Goal: Task Accomplishment & Management: Manage account settings

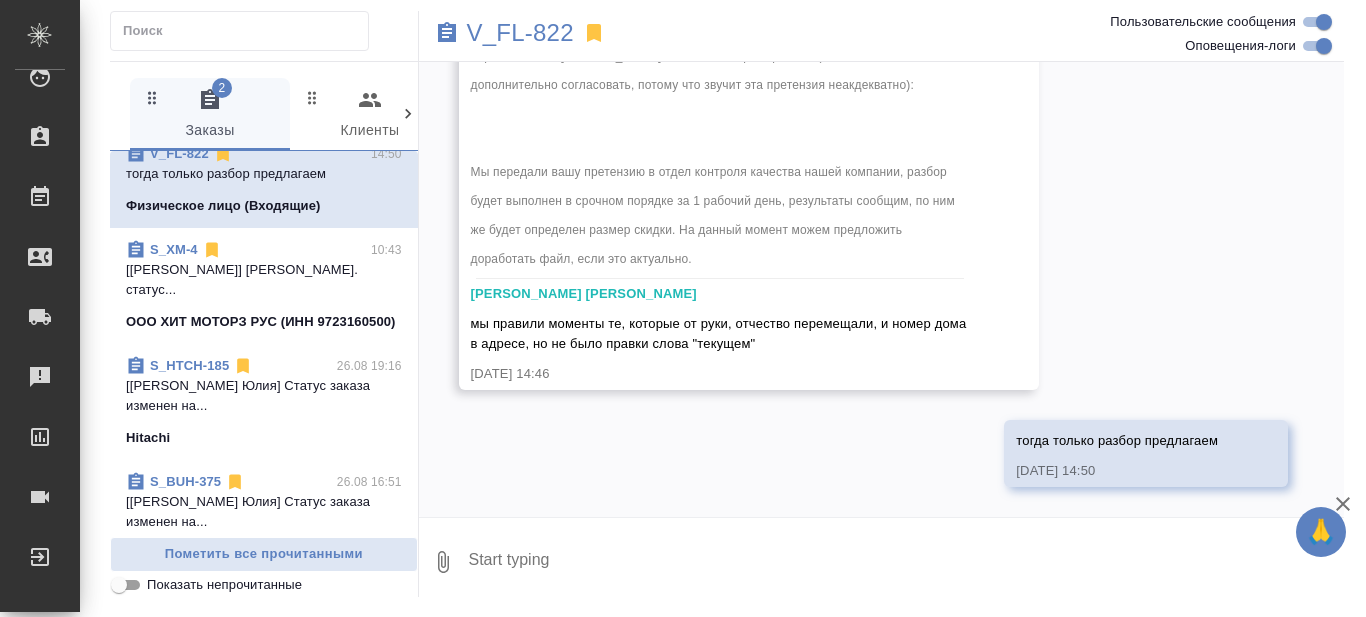
scroll to position [400, 0]
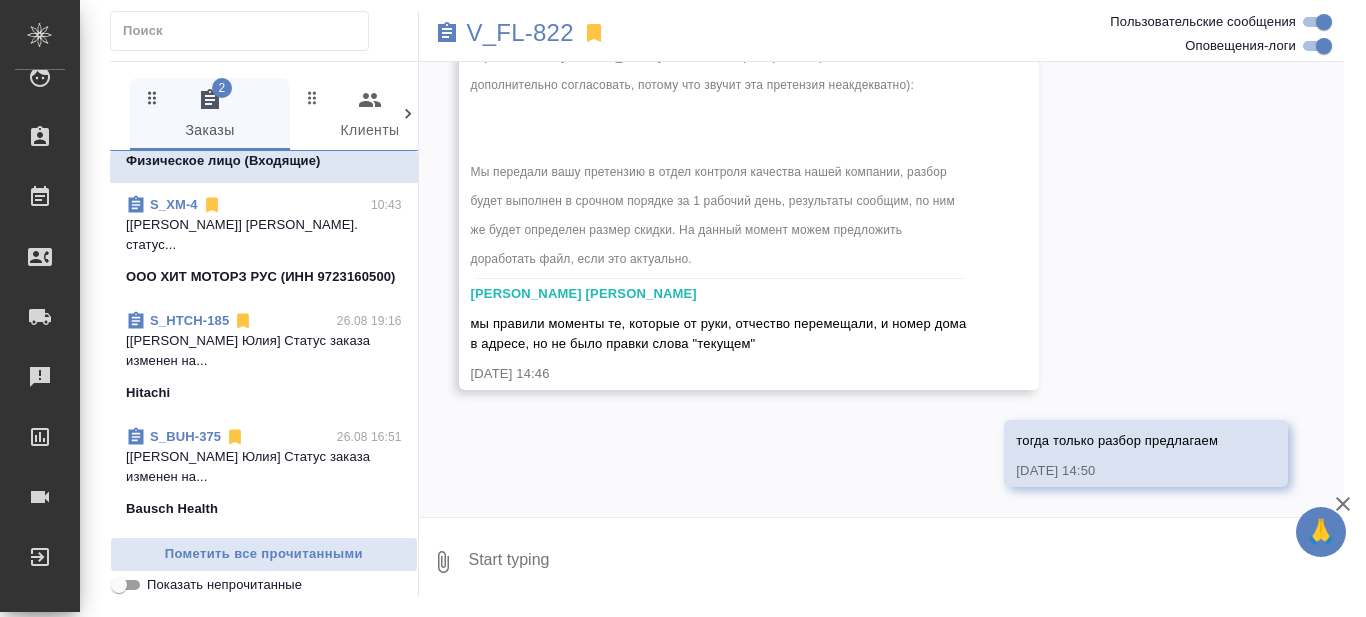
click at [264, 371] on p "[Белякова Юлия] Статус заказа изменен на..." at bounding box center [264, 351] width 276 height 40
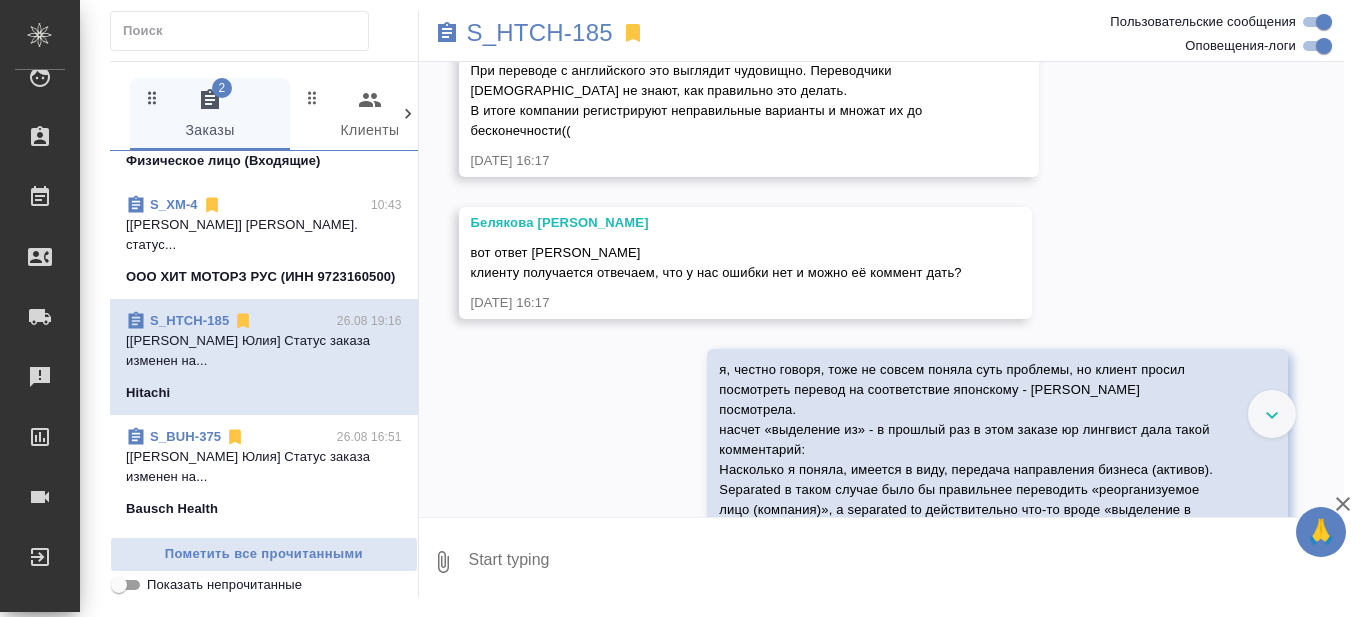
scroll to position [35682, 0]
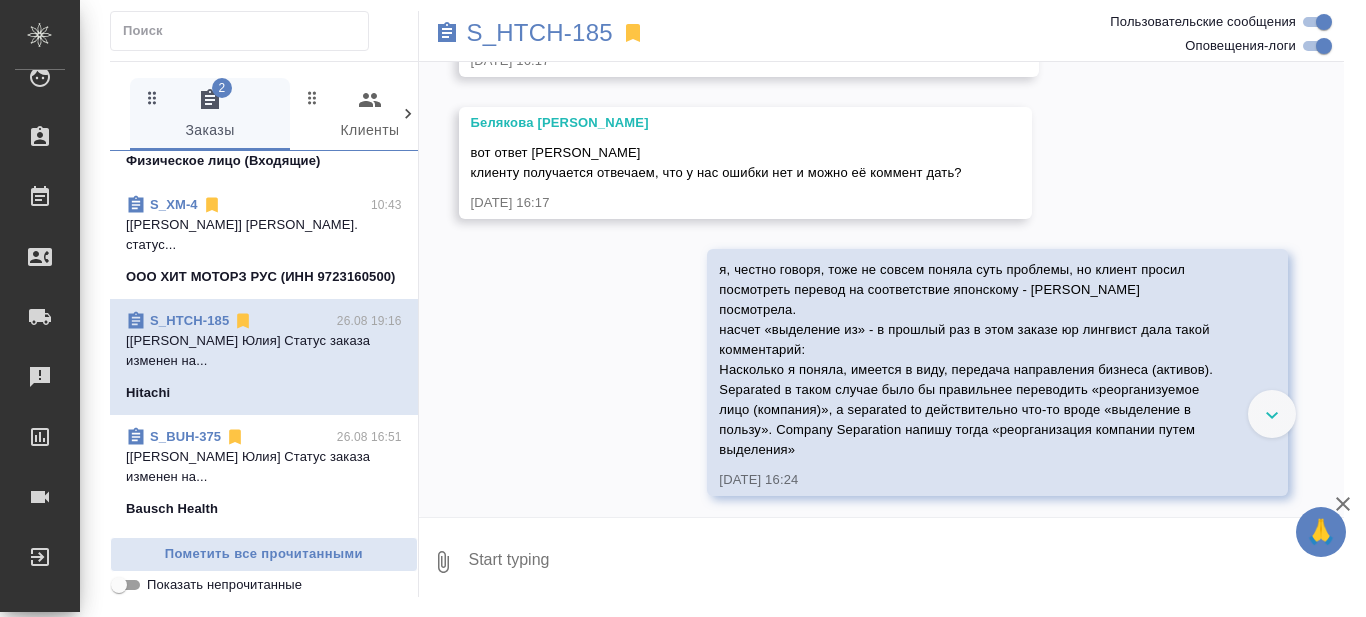
click at [198, 328] on link "S_HTCH-185" at bounding box center [189, 320] width 79 height 15
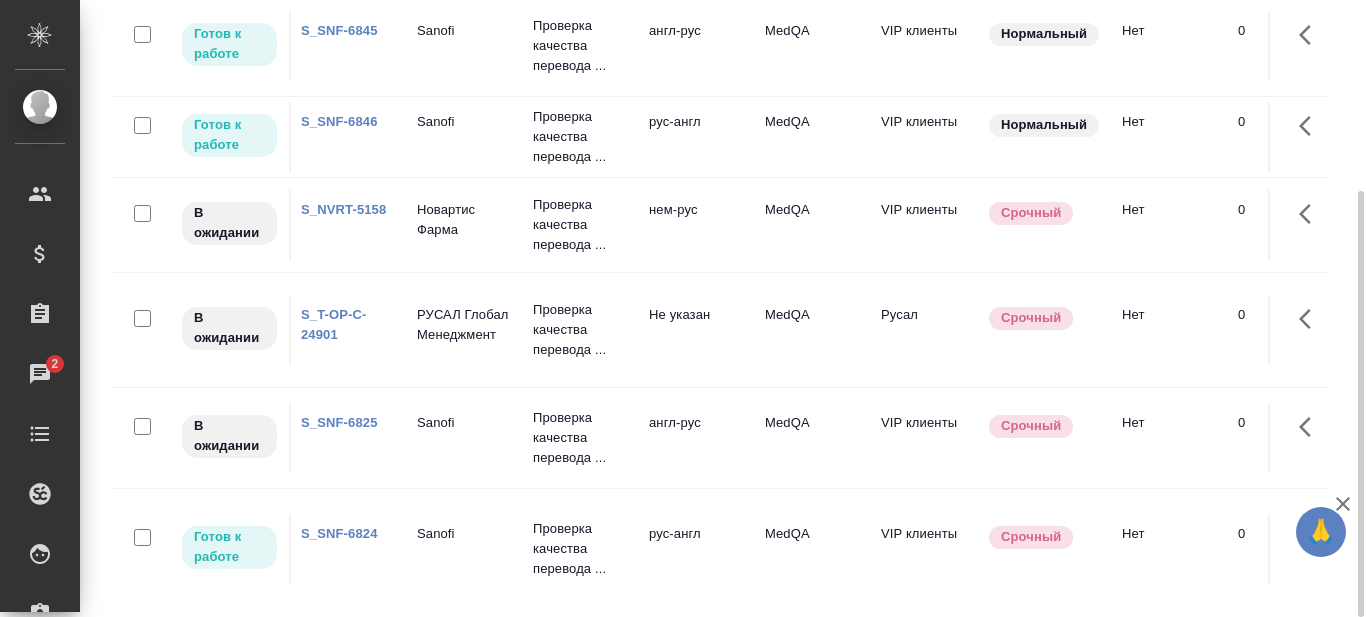
scroll to position [300, 0]
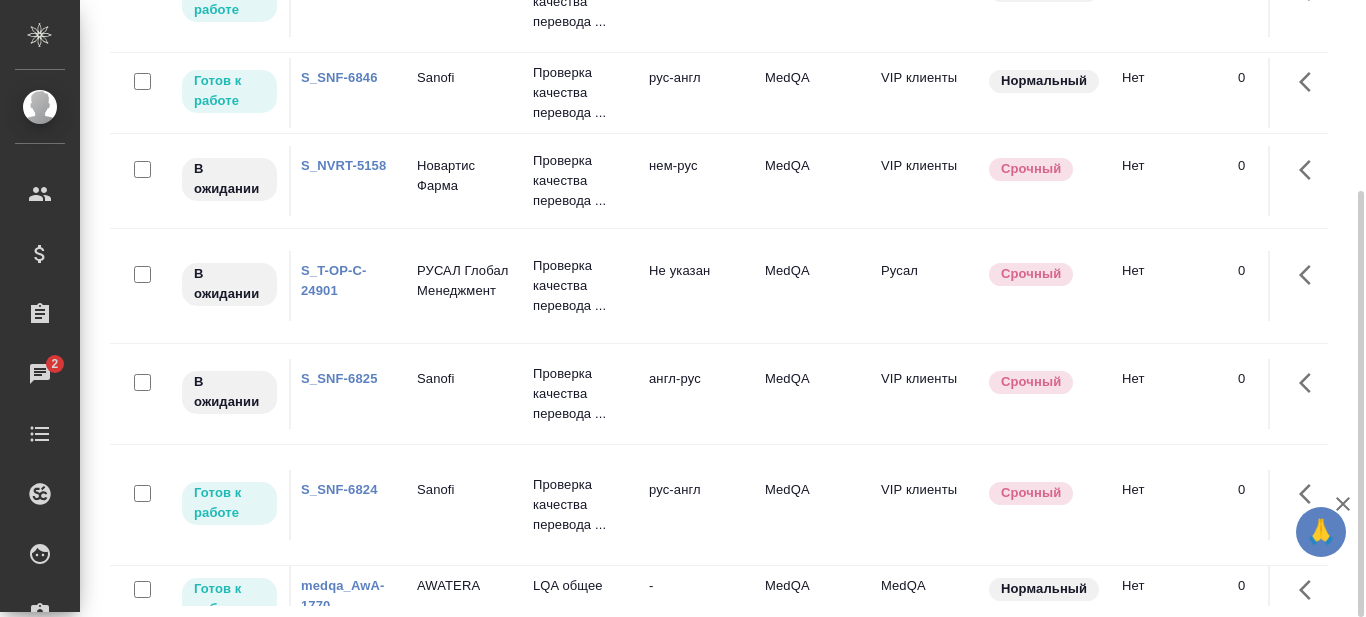
click at [336, 266] on link "S_T-OP-C-24901" at bounding box center [334, 280] width 66 height 35
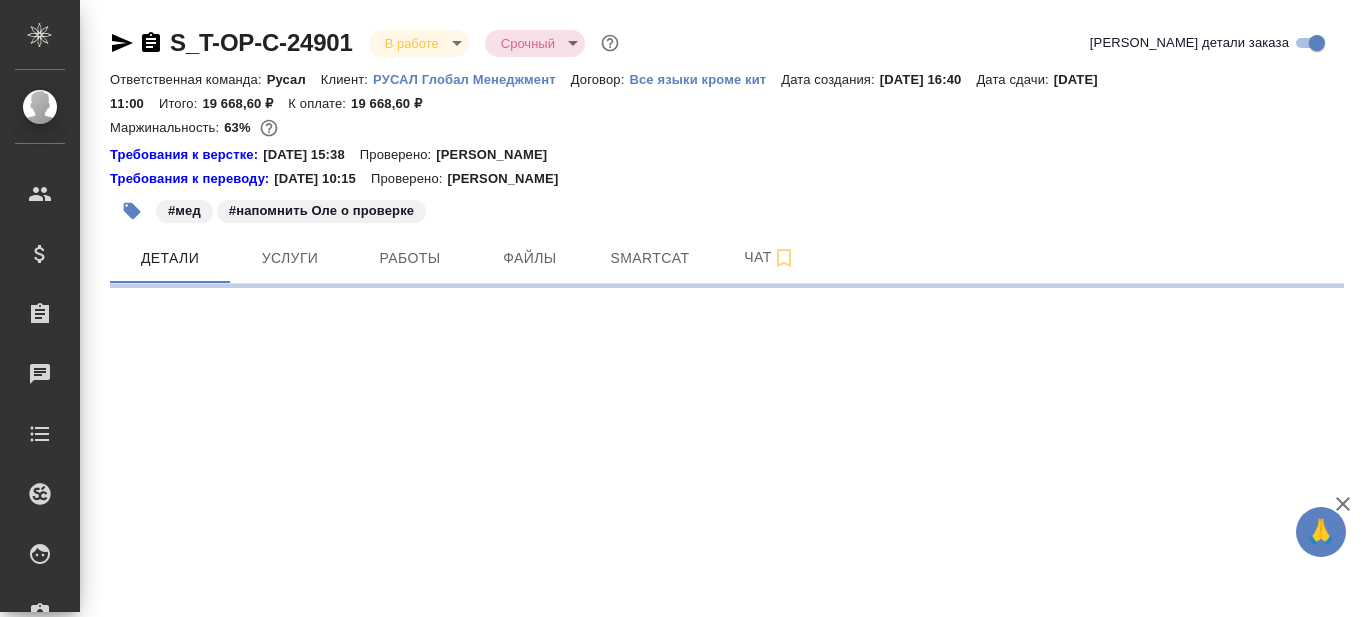
select select "RU"
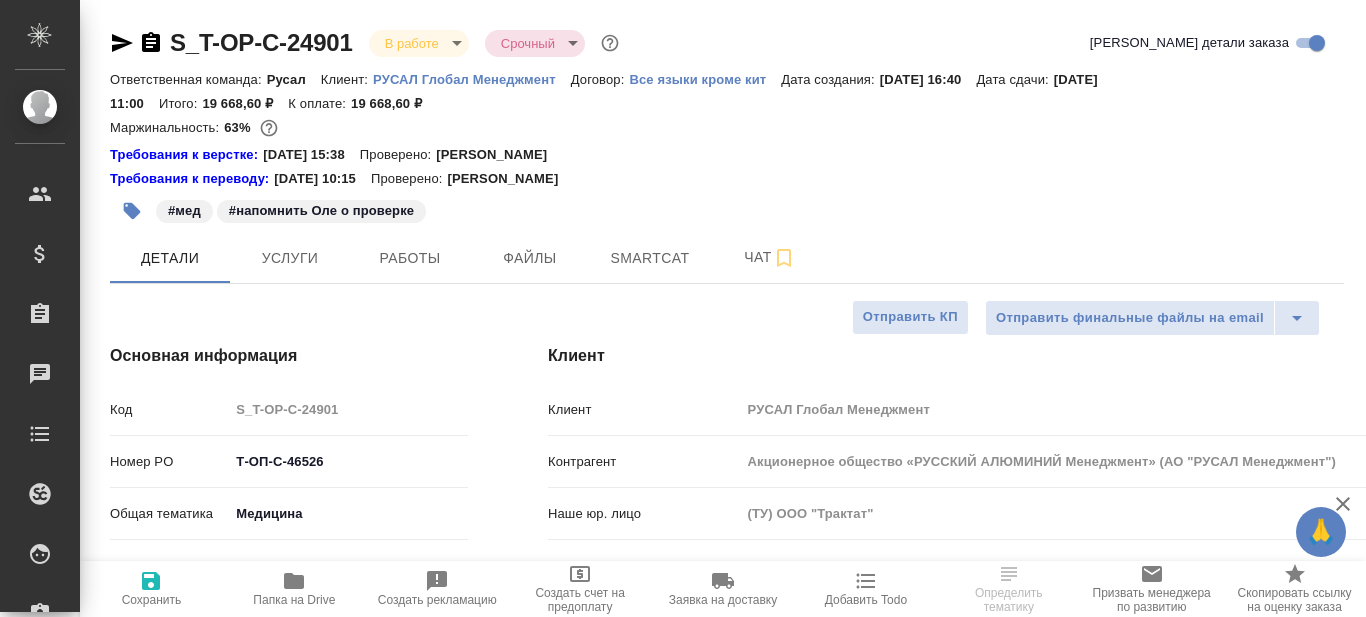
type textarea "x"
click at [401, 260] on span "Работы" at bounding box center [410, 258] width 96 height 25
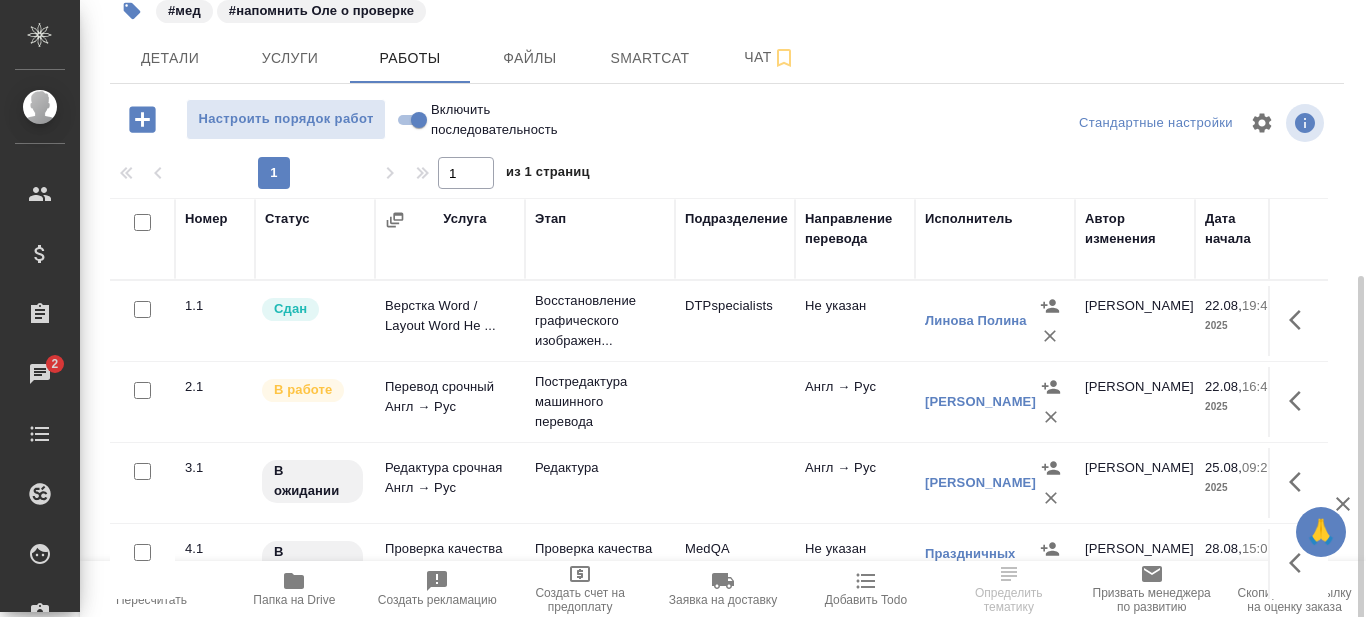
scroll to position [282, 0]
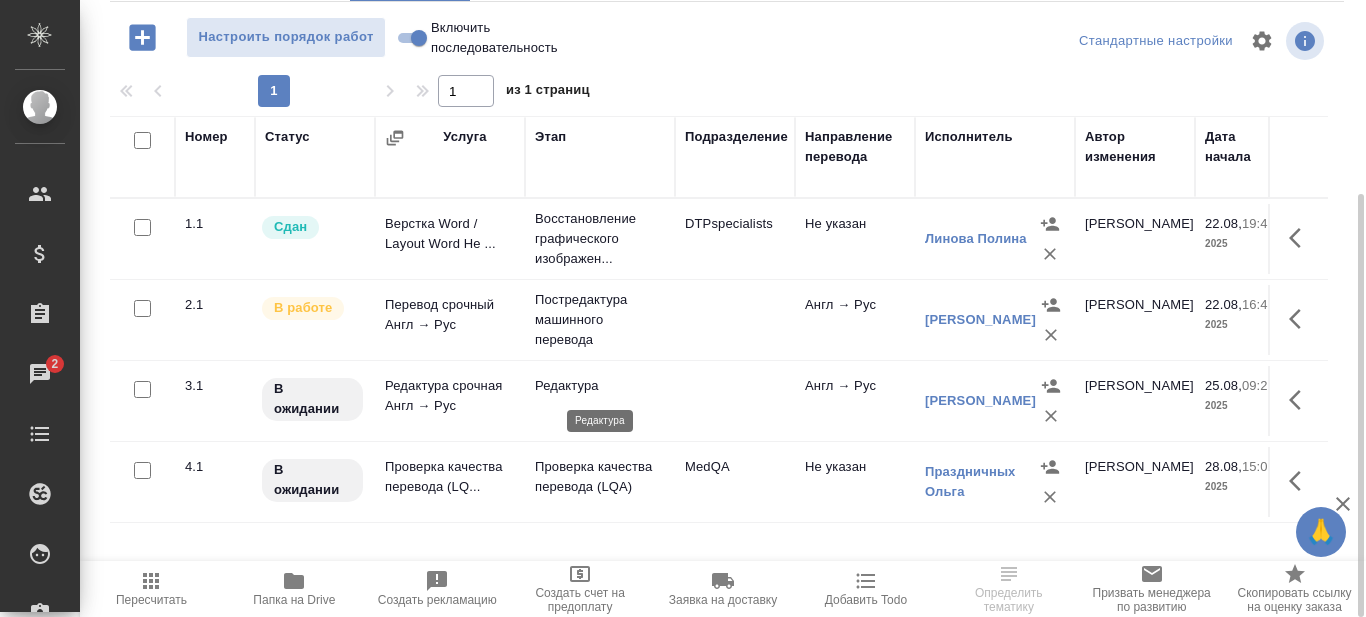
click at [560, 390] on p "Редактура" at bounding box center [600, 386] width 130 height 20
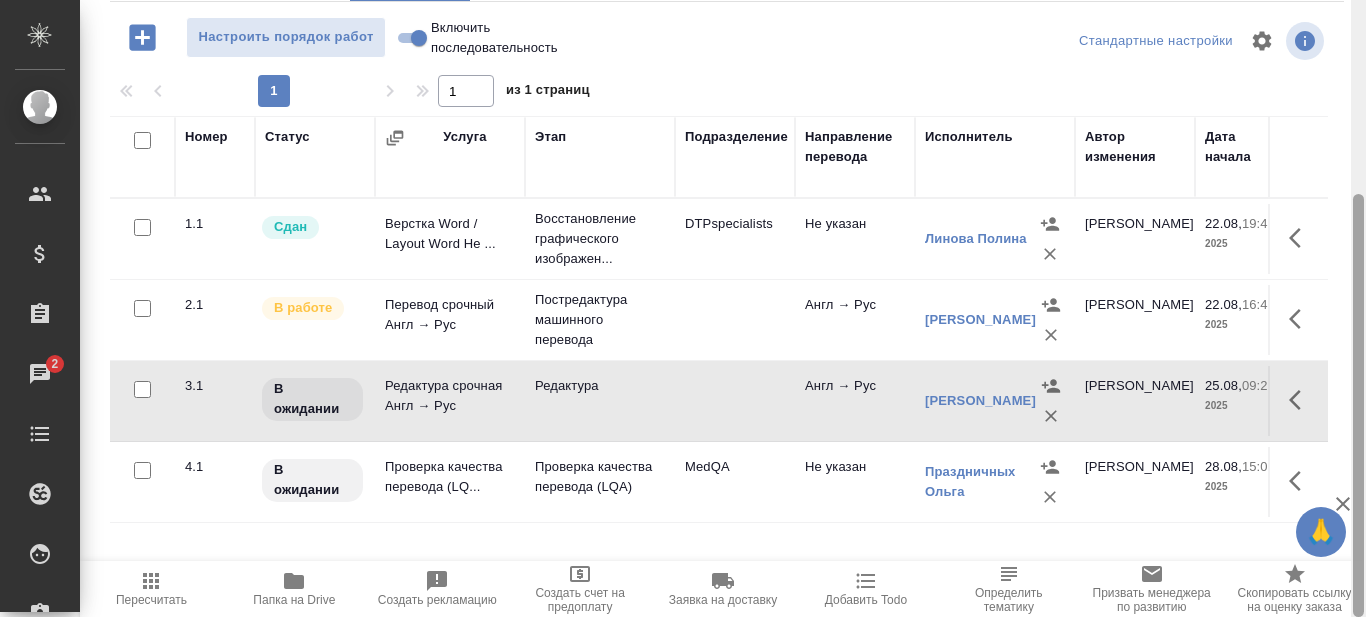
scroll to position [0, 0]
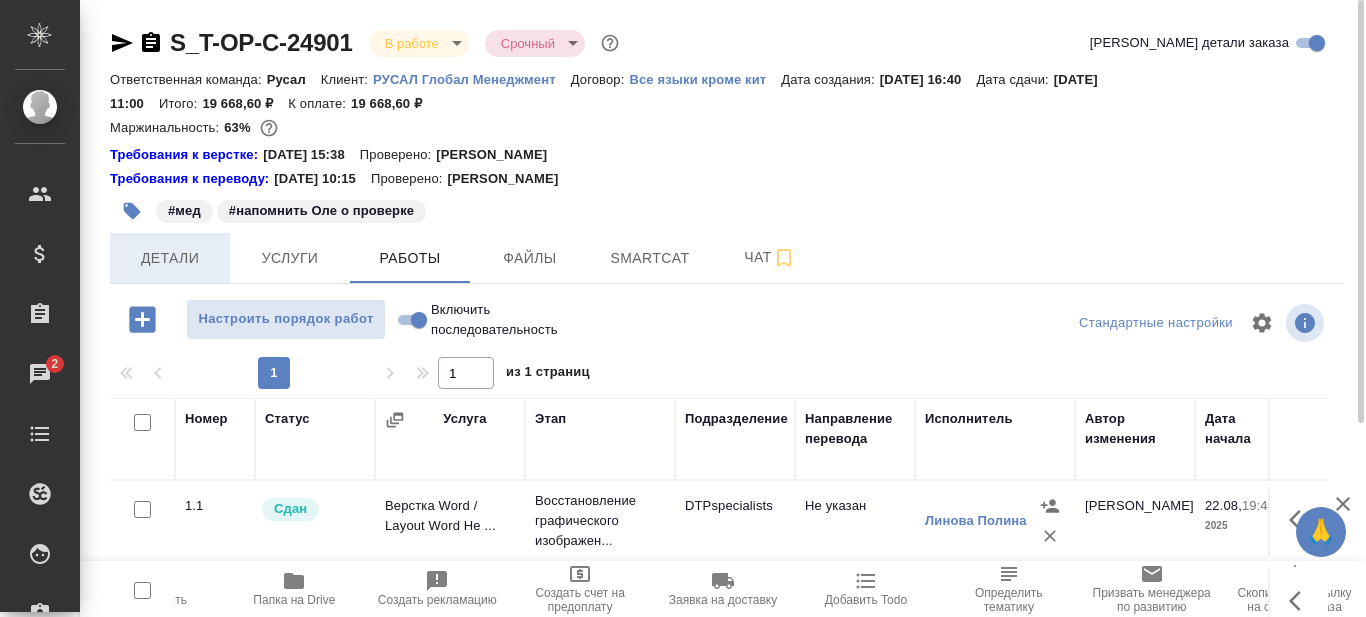
click at [196, 256] on span "Детали" at bounding box center [170, 258] width 96 height 25
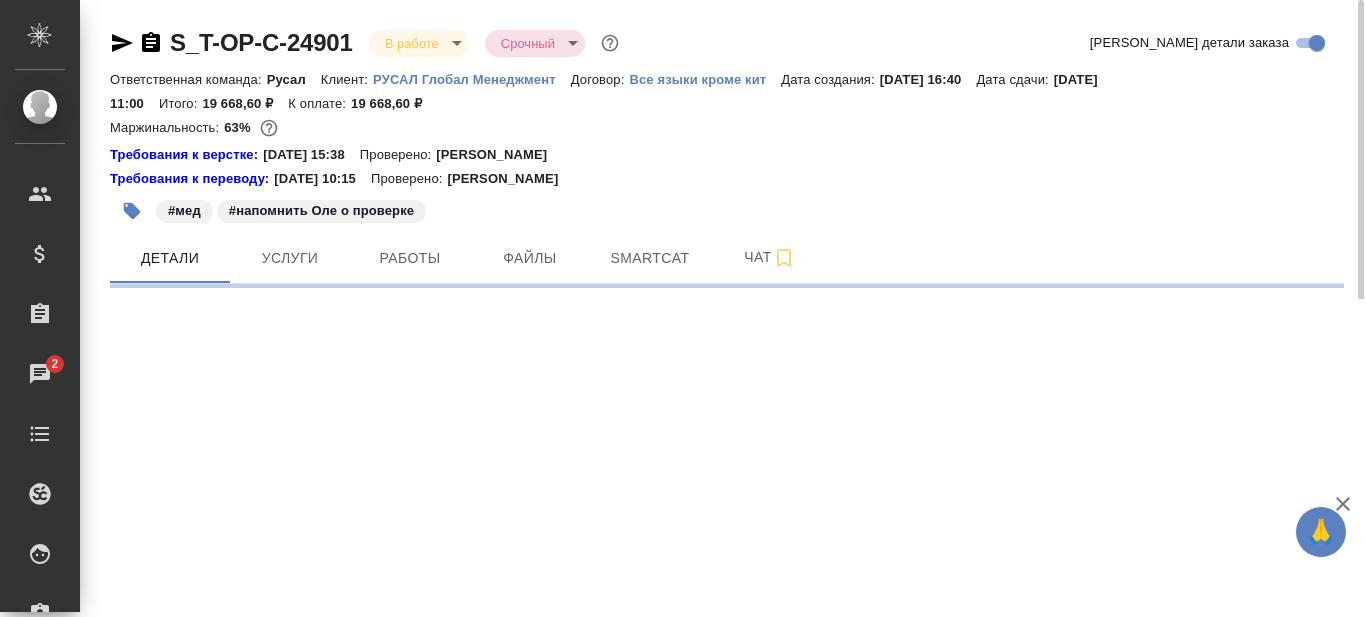
select select "RU"
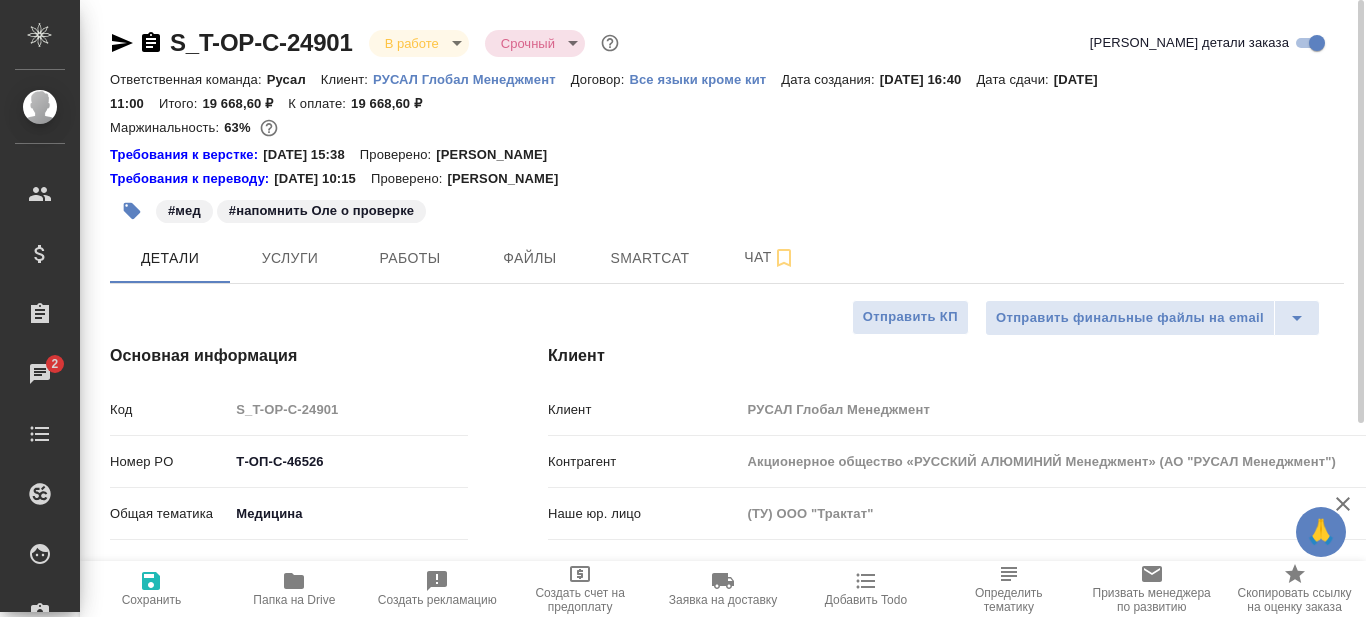
type textarea "x"
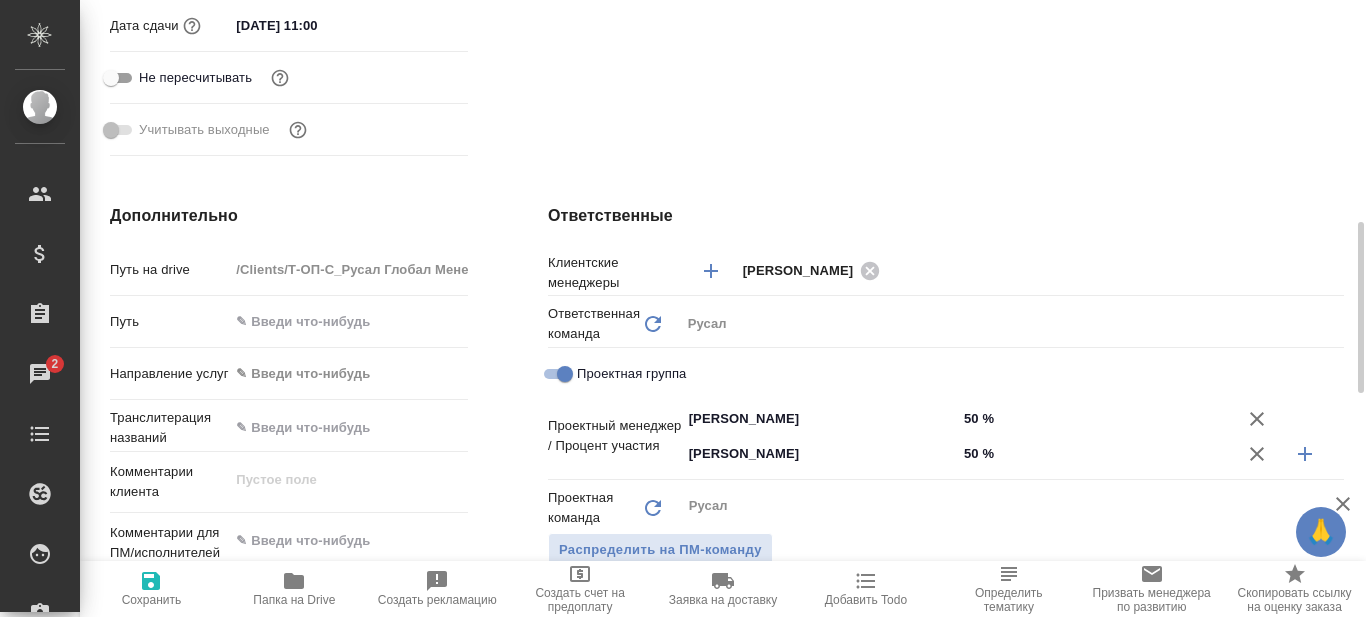
scroll to position [900, 0]
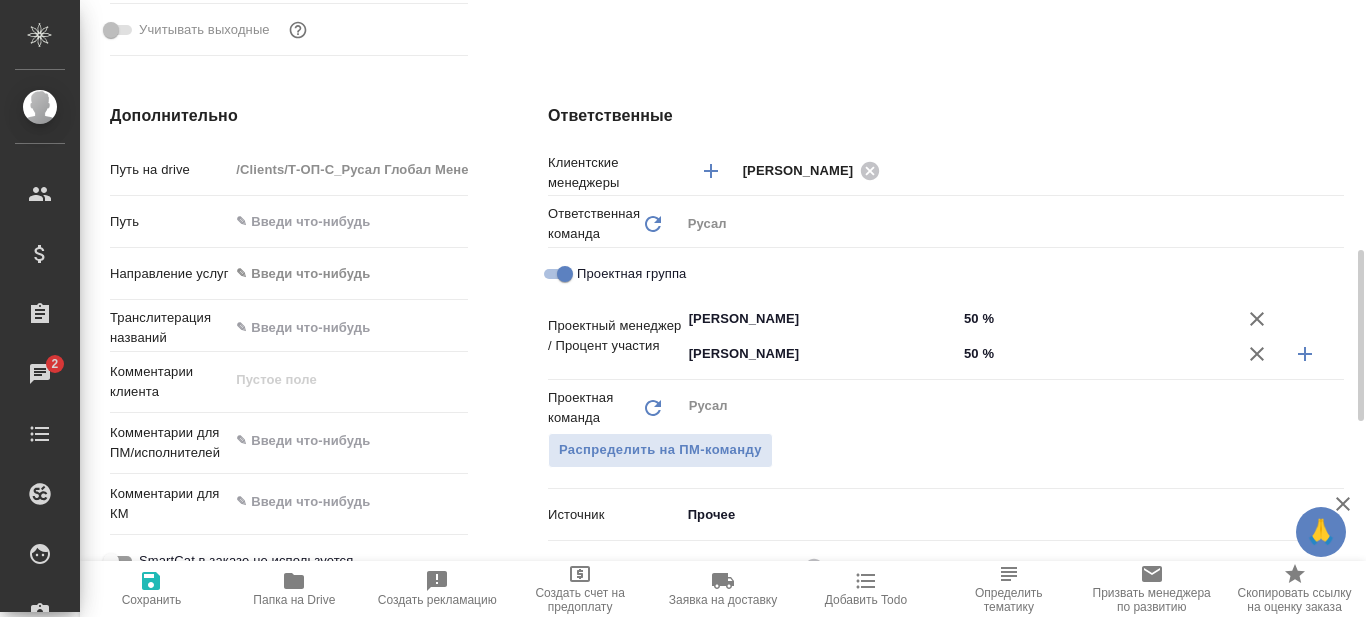
type textarea "x"
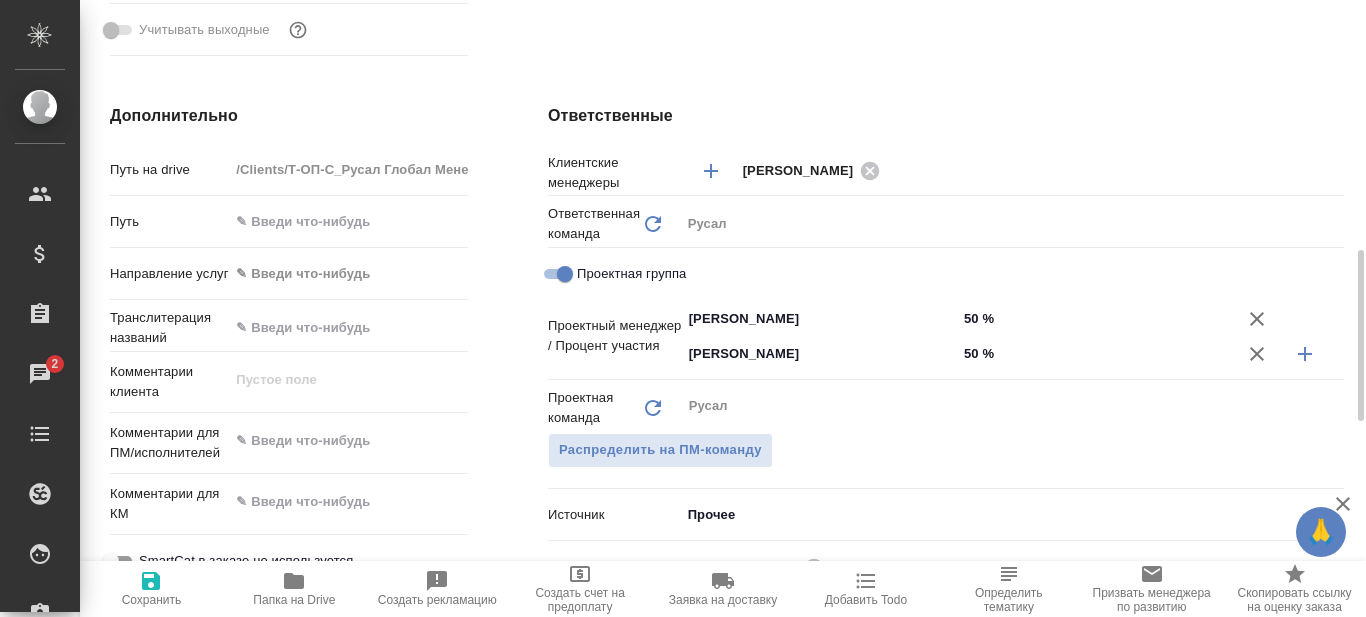
type textarea "x"
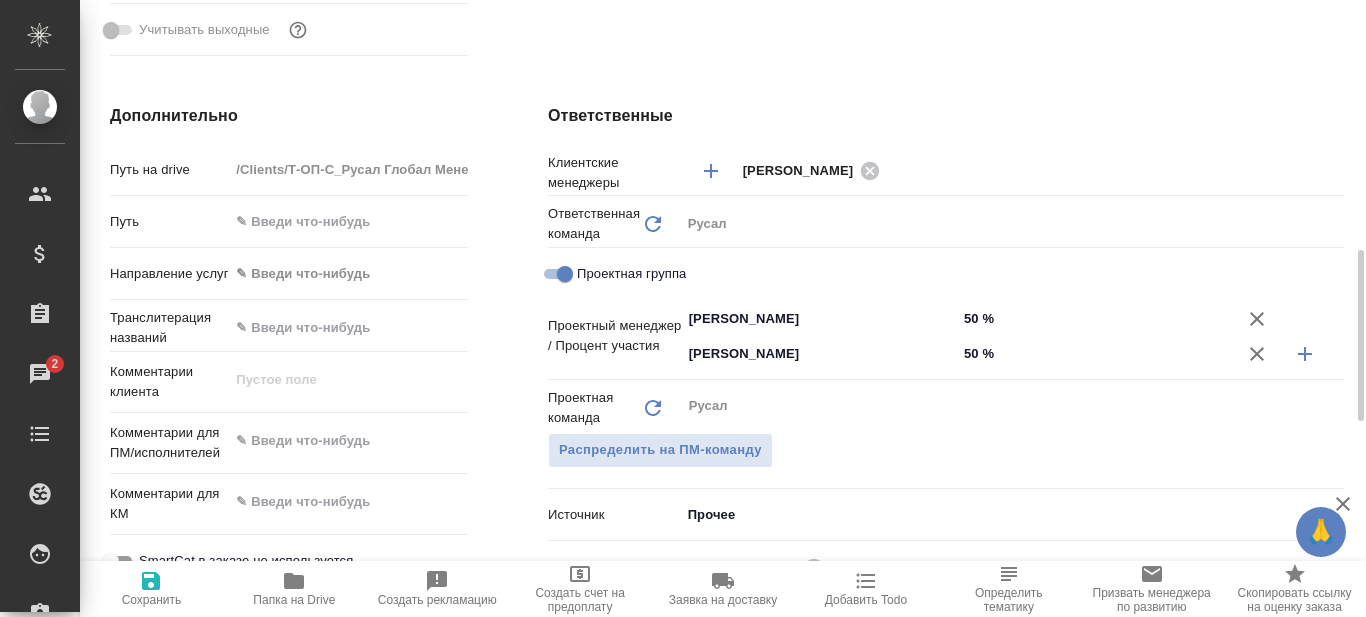
type textarea "x"
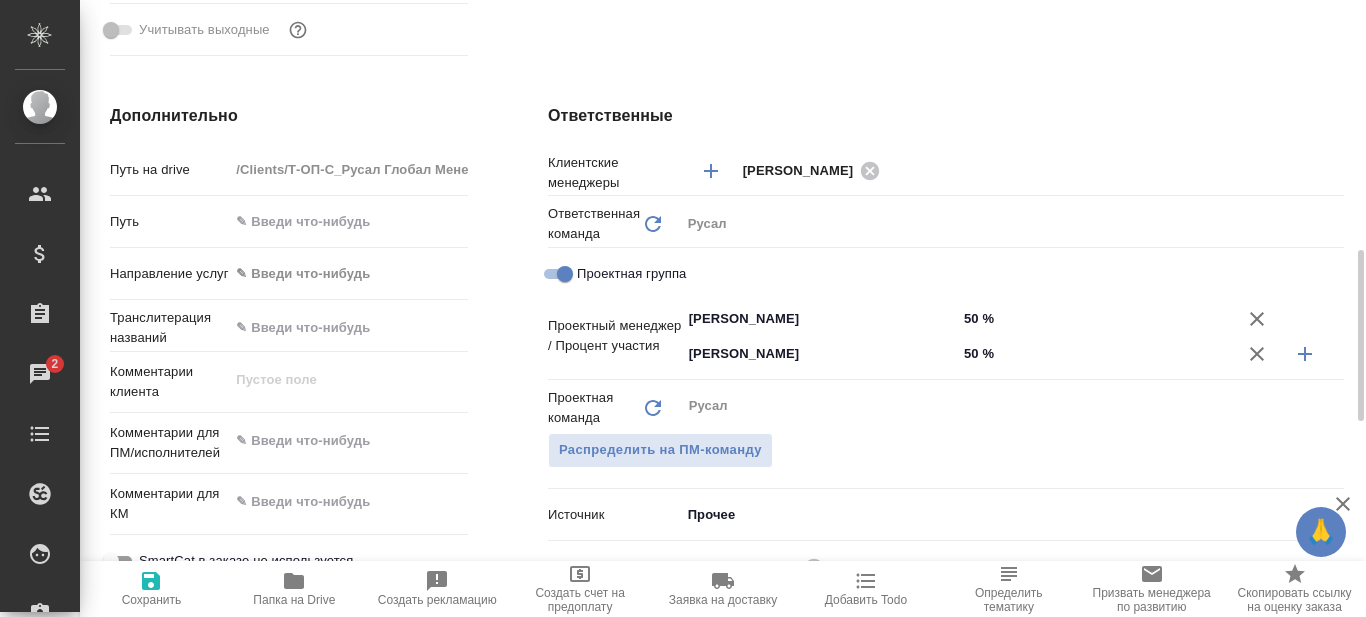
type textarea "x"
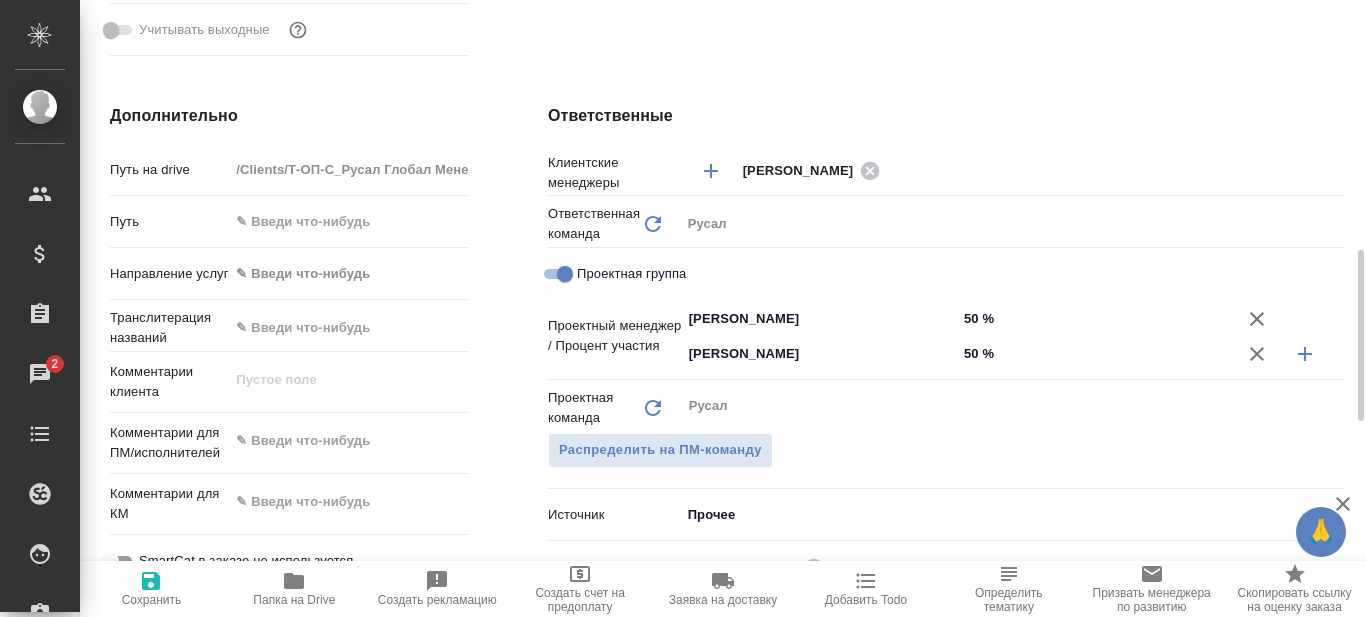
type textarea "x"
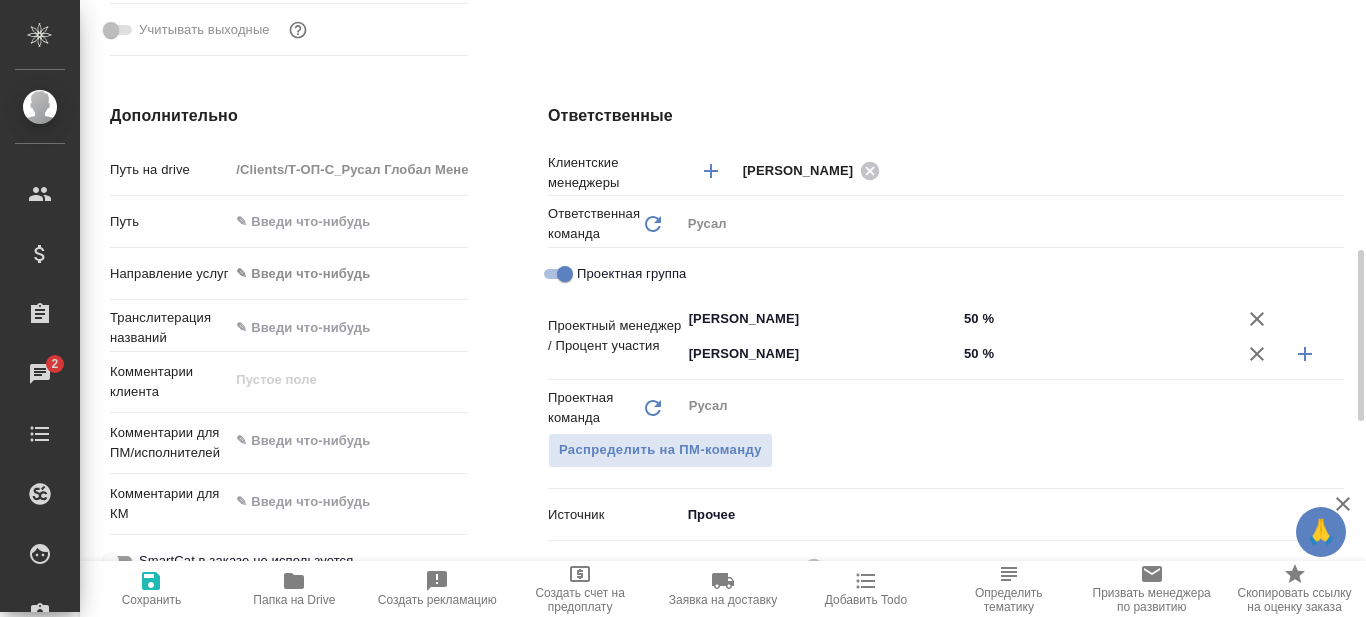
type textarea "x"
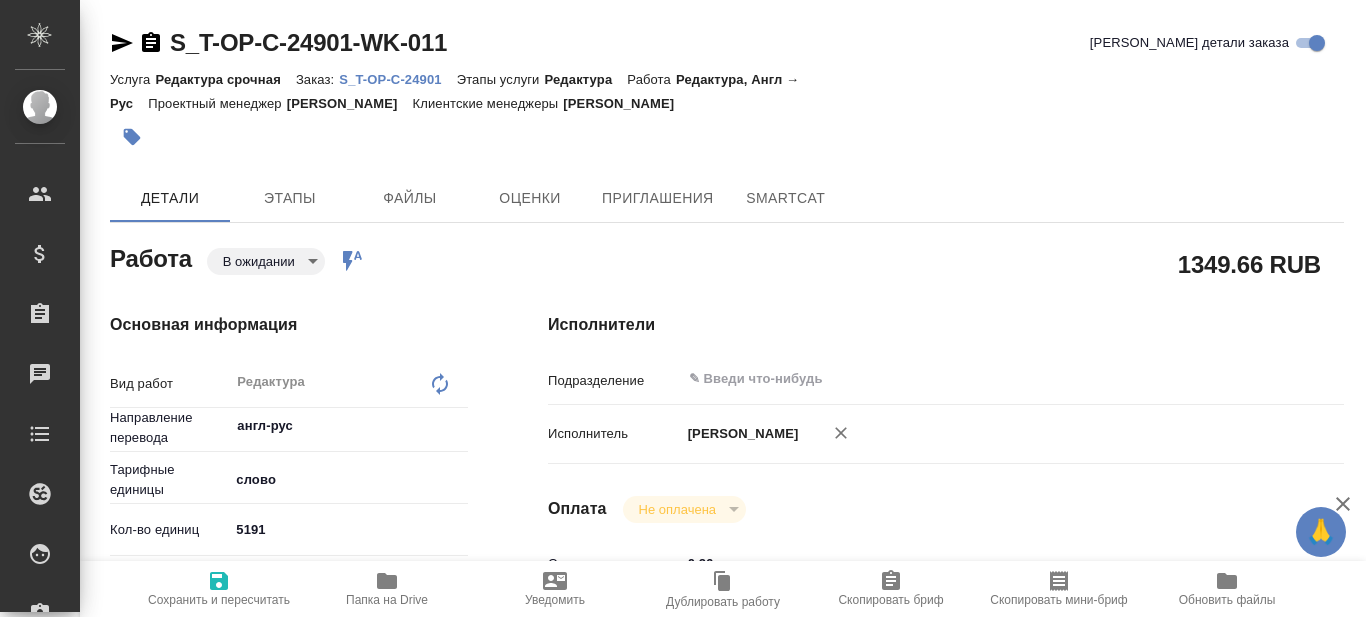
type textarea "x"
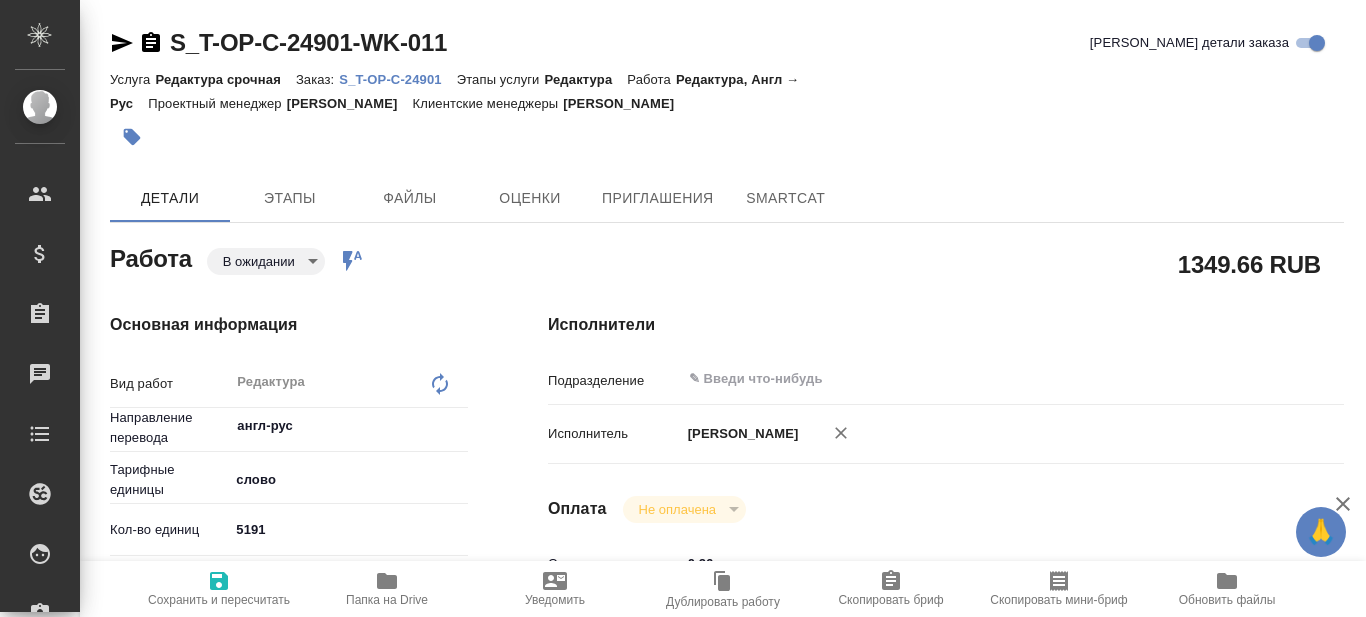
type textarea "x"
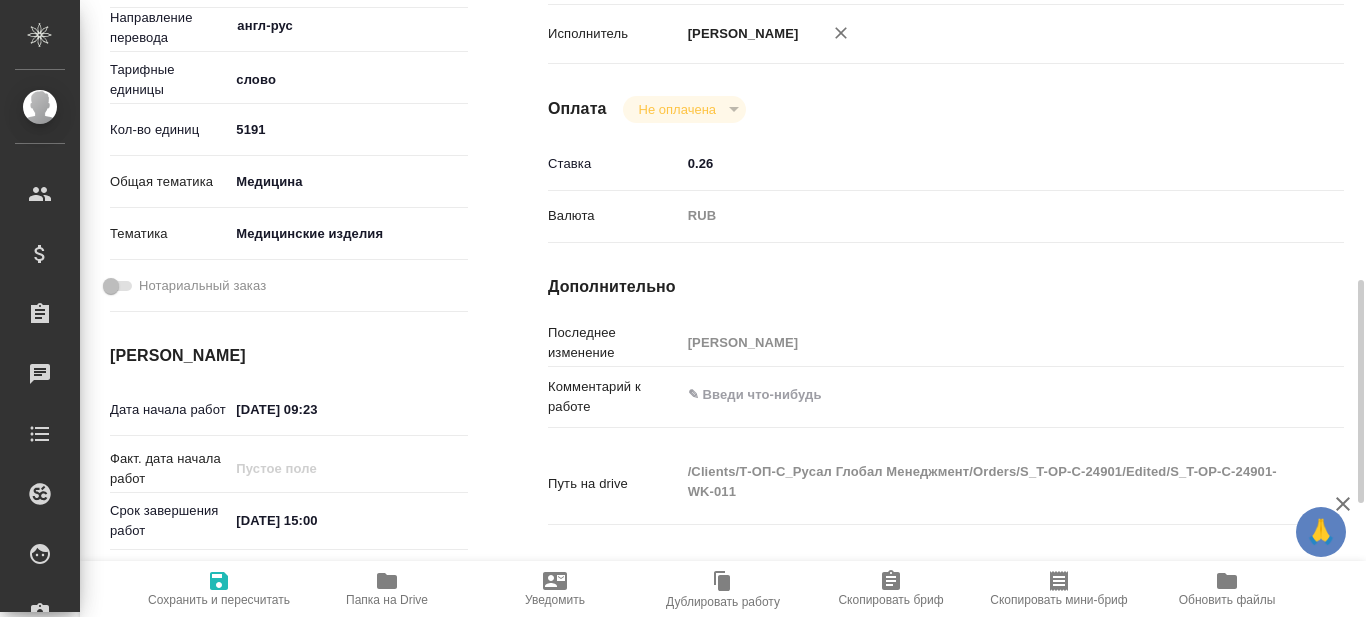
type textarea "x"
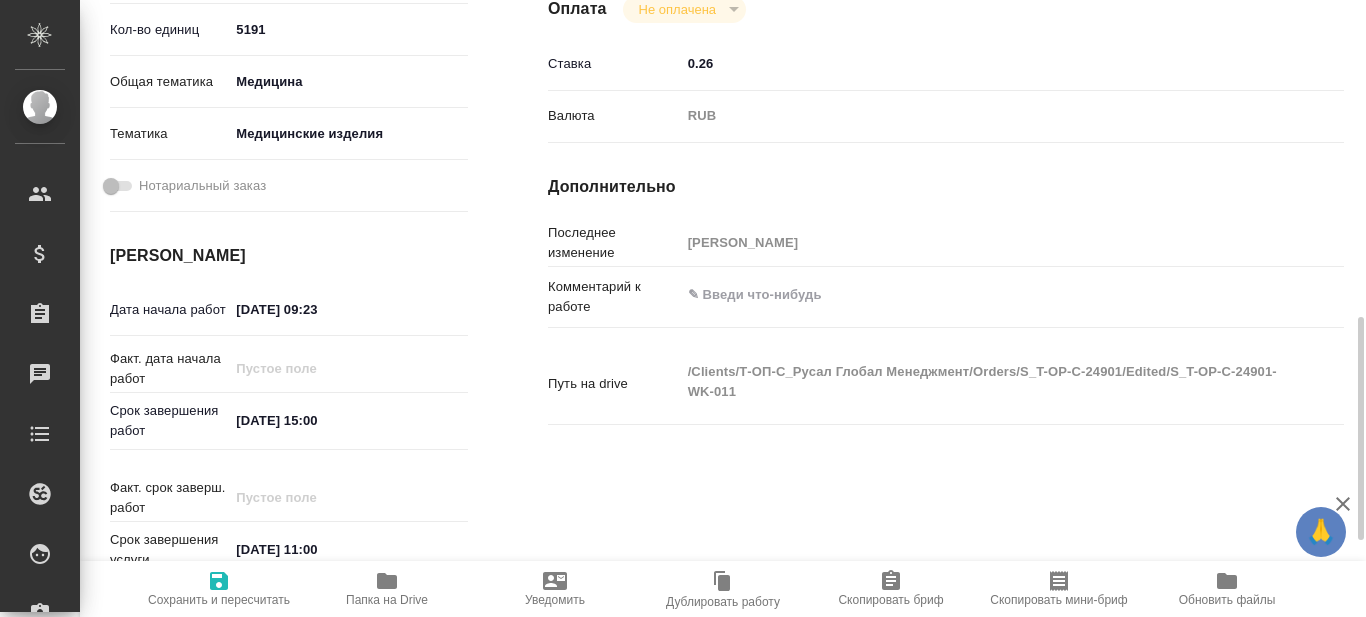
scroll to position [700, 0]
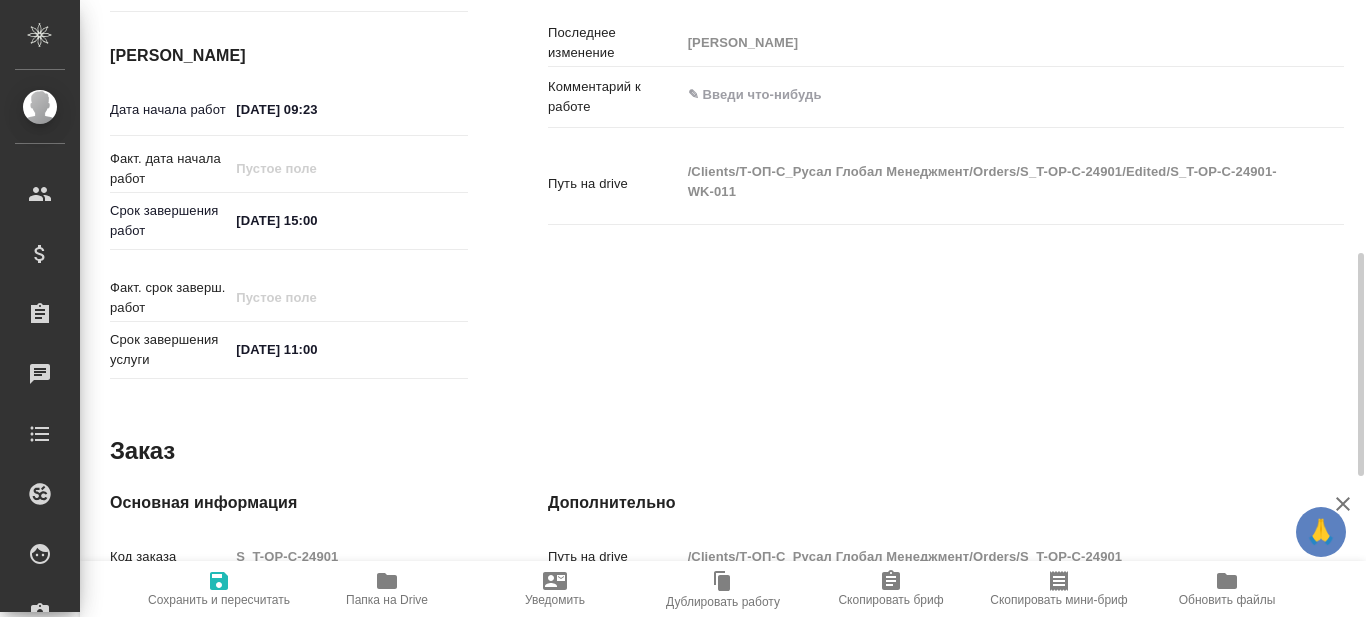
type textarea "x"
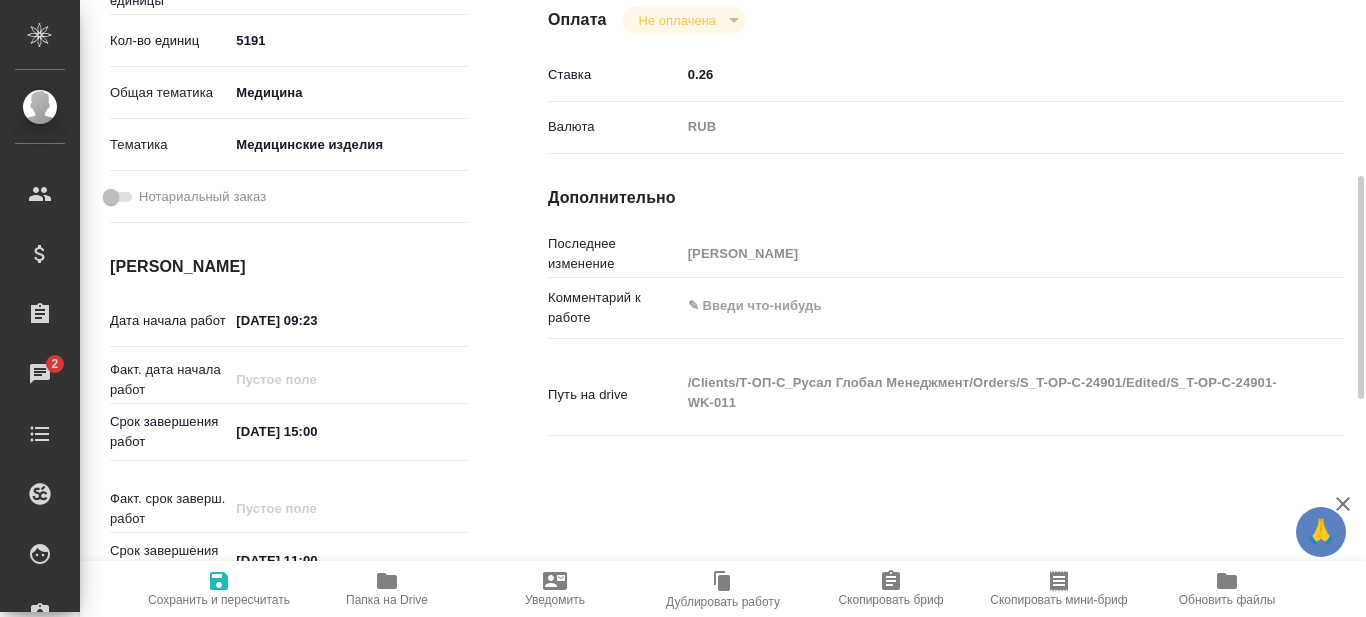
scroll to position [0, 0]
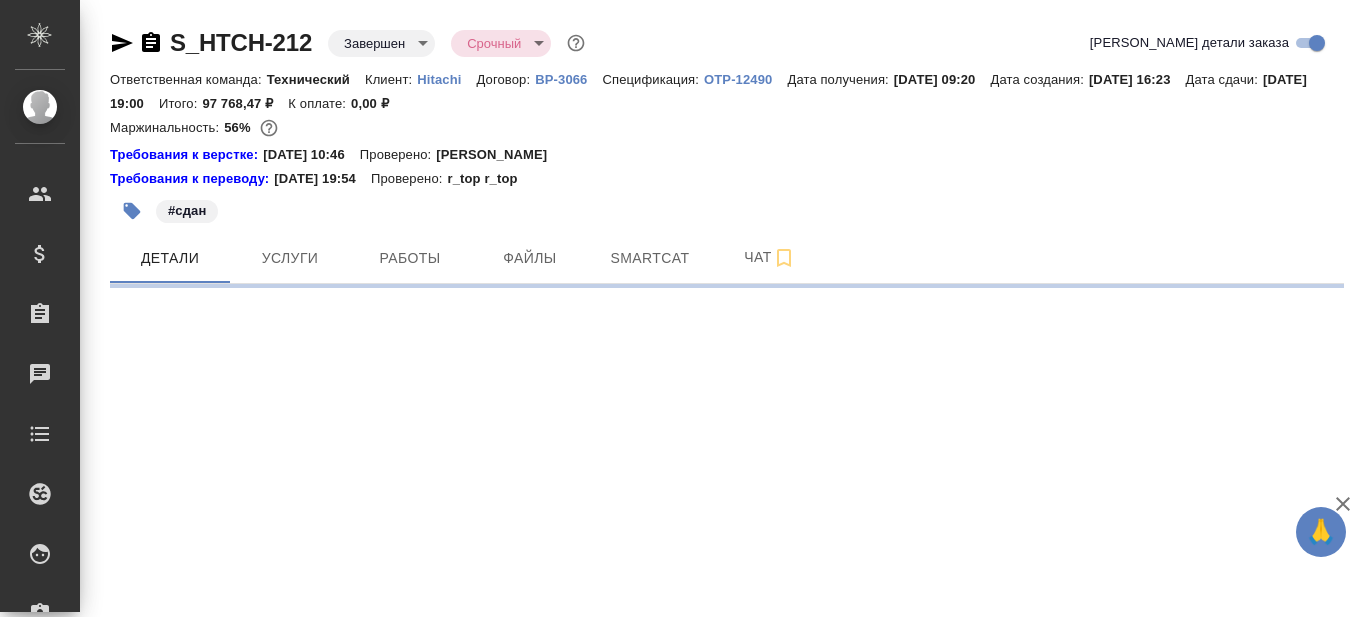
select select "RU"
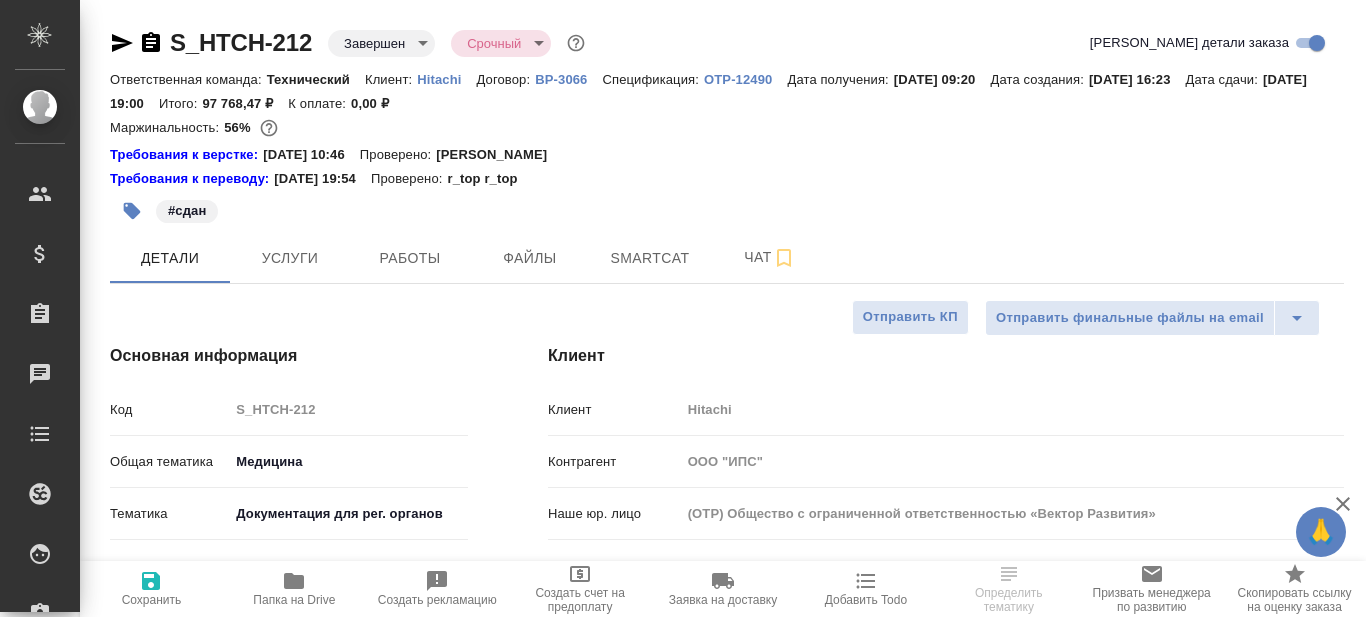
type textarea "x"
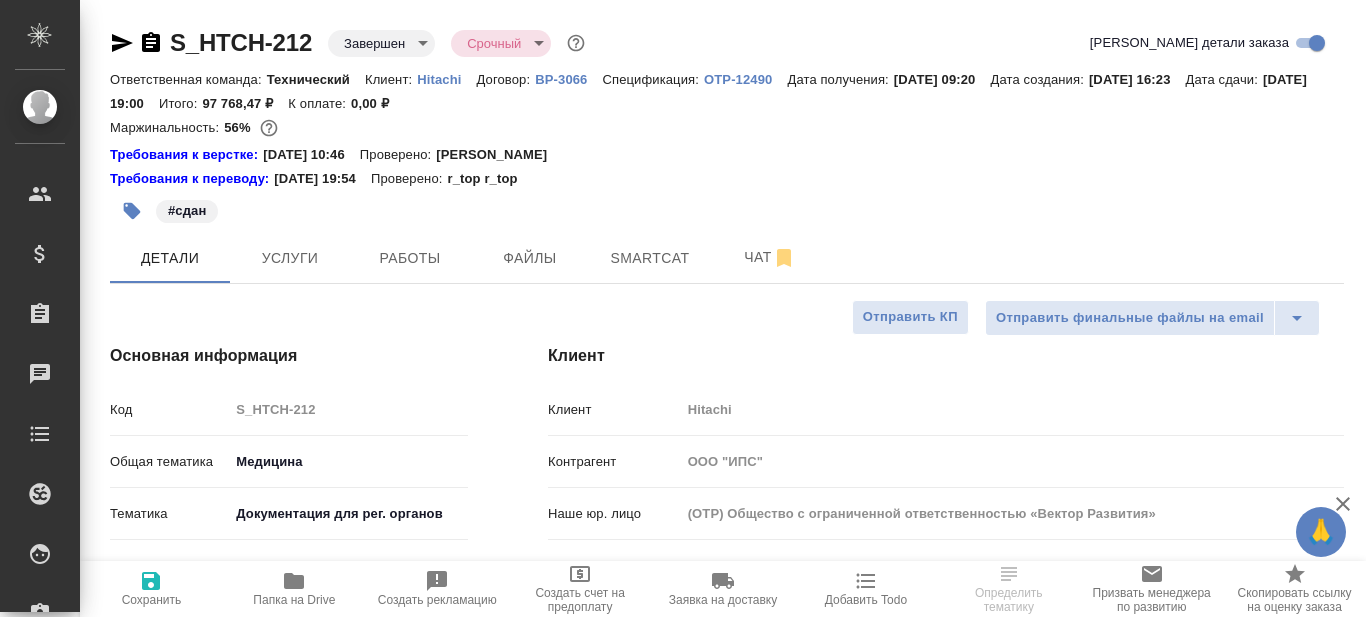
type textarea "x"
click at [633, 267] on span "Smartcat" at bounding box center [650, 258] width 96 height 25
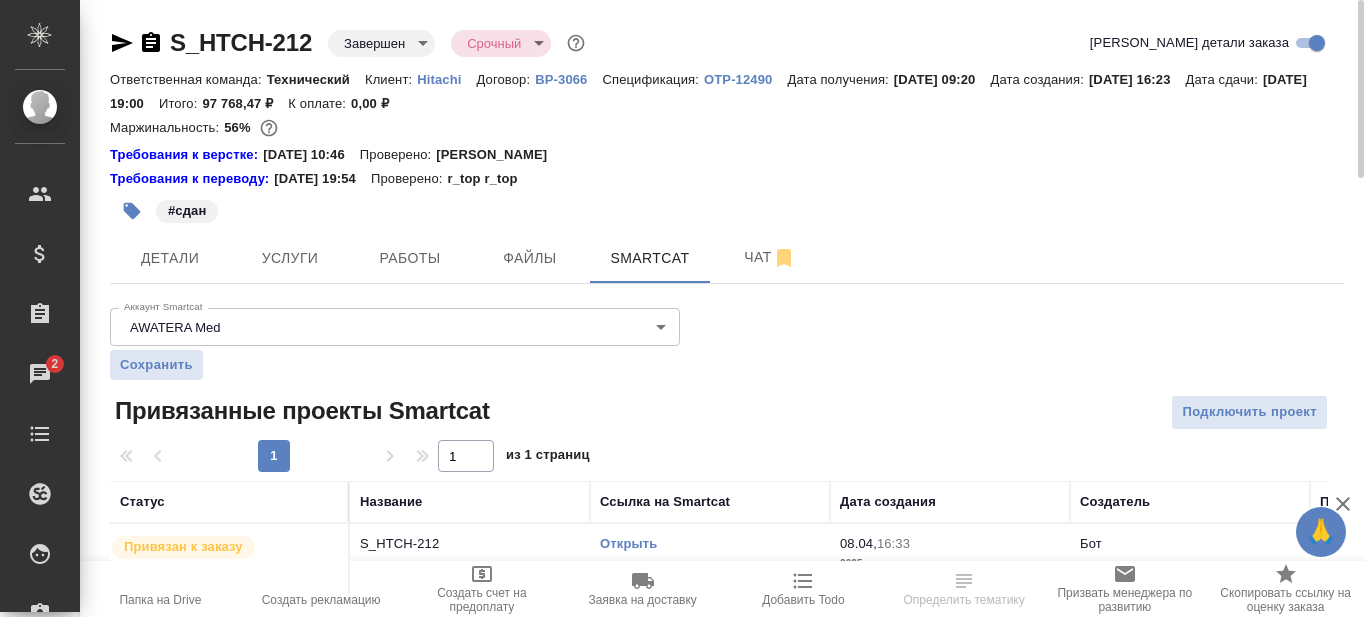
scroll to position [44, 0]
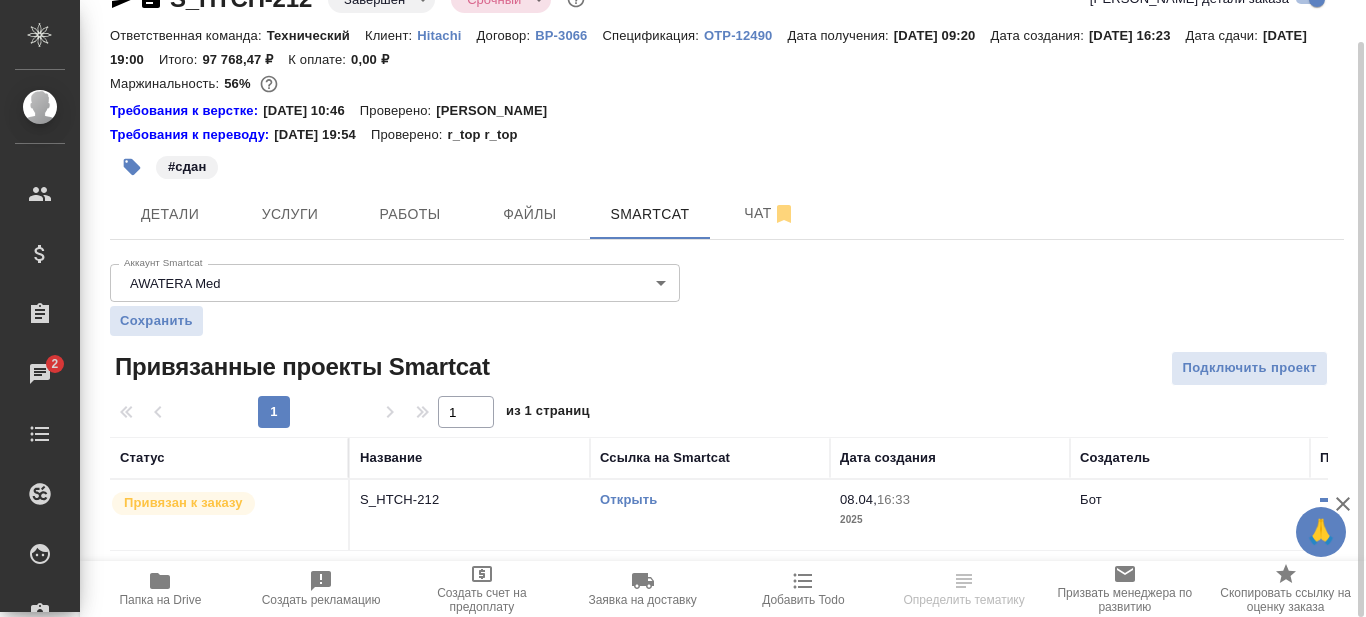
click at [646, 497] on link "Открыть" at bounding box center [628, 499] width 57 height 15
click at [641, 496] on link "Открыть" at bounding box center [628, 499] width 57 height 15
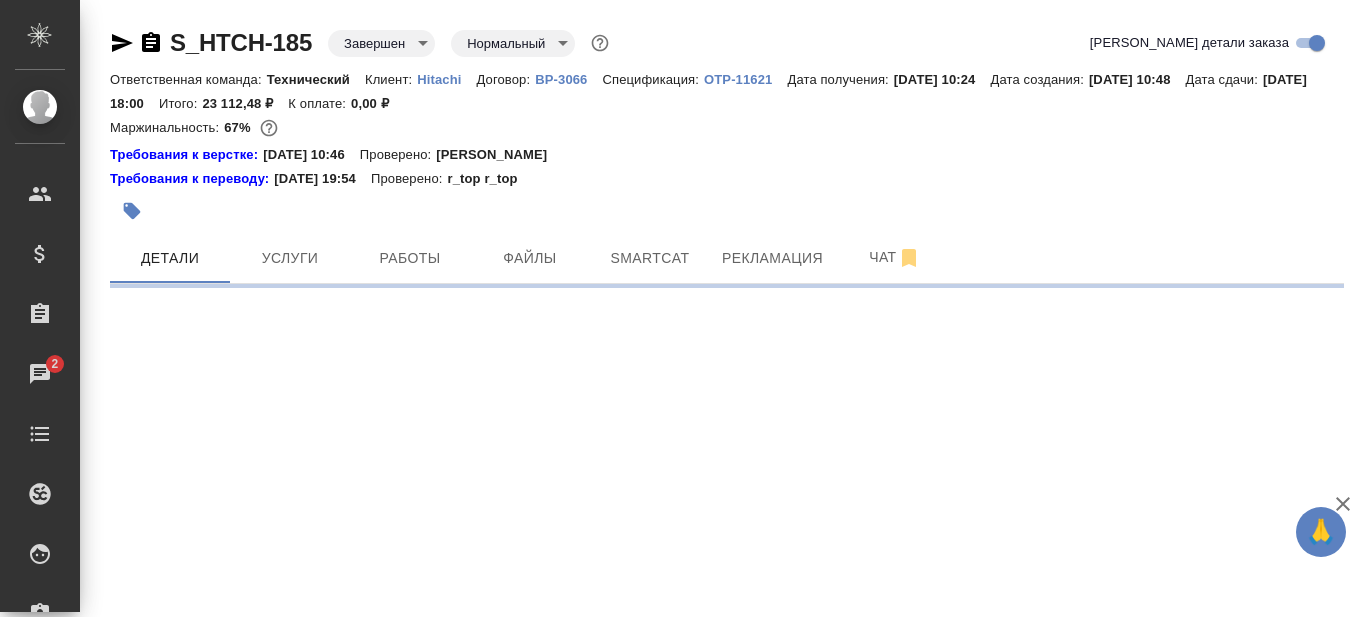
select select "RU"
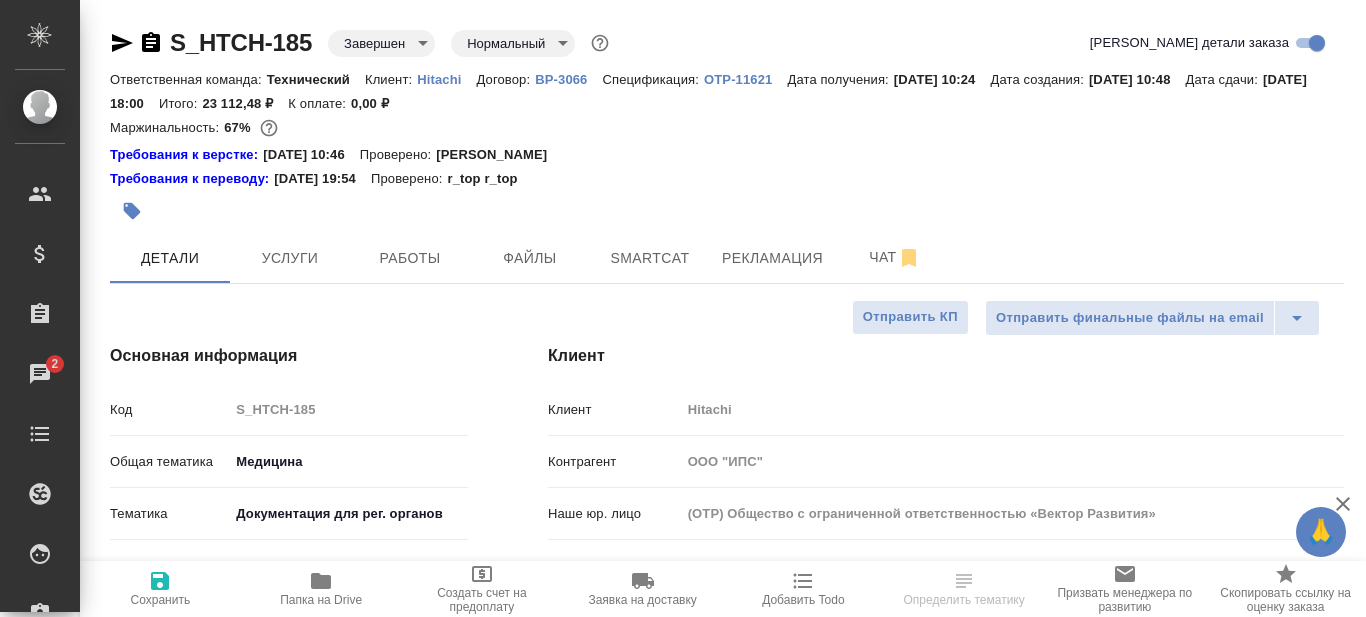
type textarea "x"
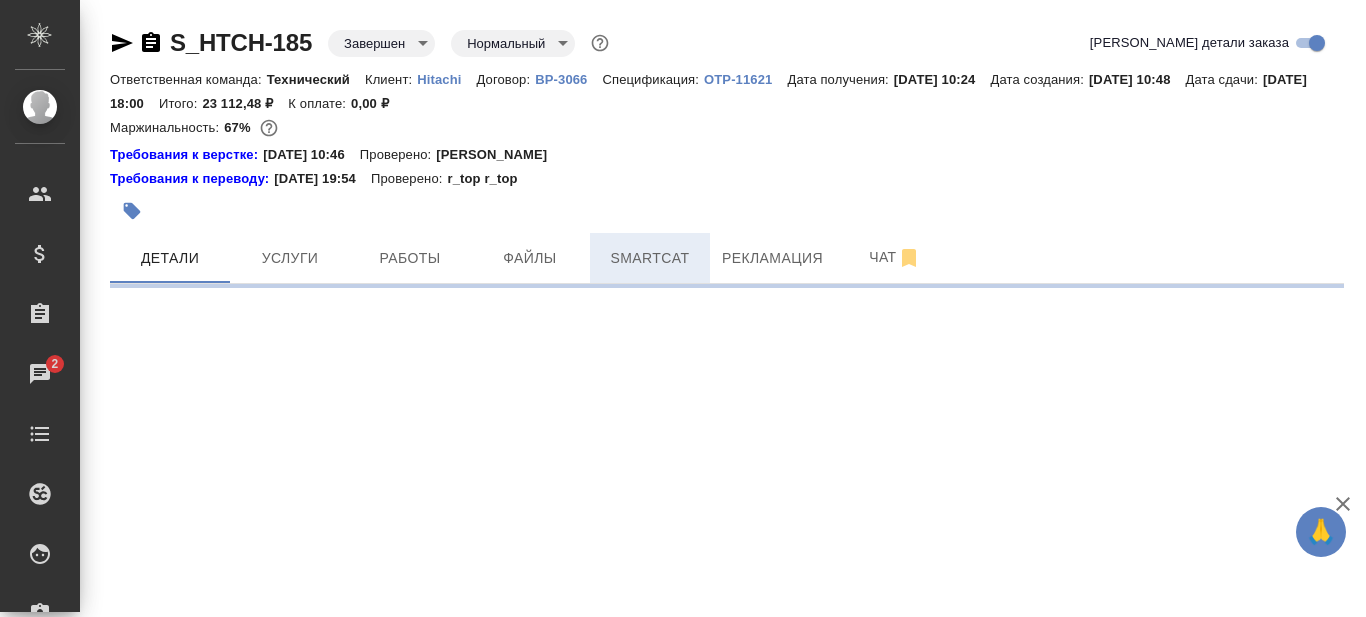
click at [665, 257] on span "Smartcat" at bounding box center [650, 258] width 96 height 25
select select "RU"
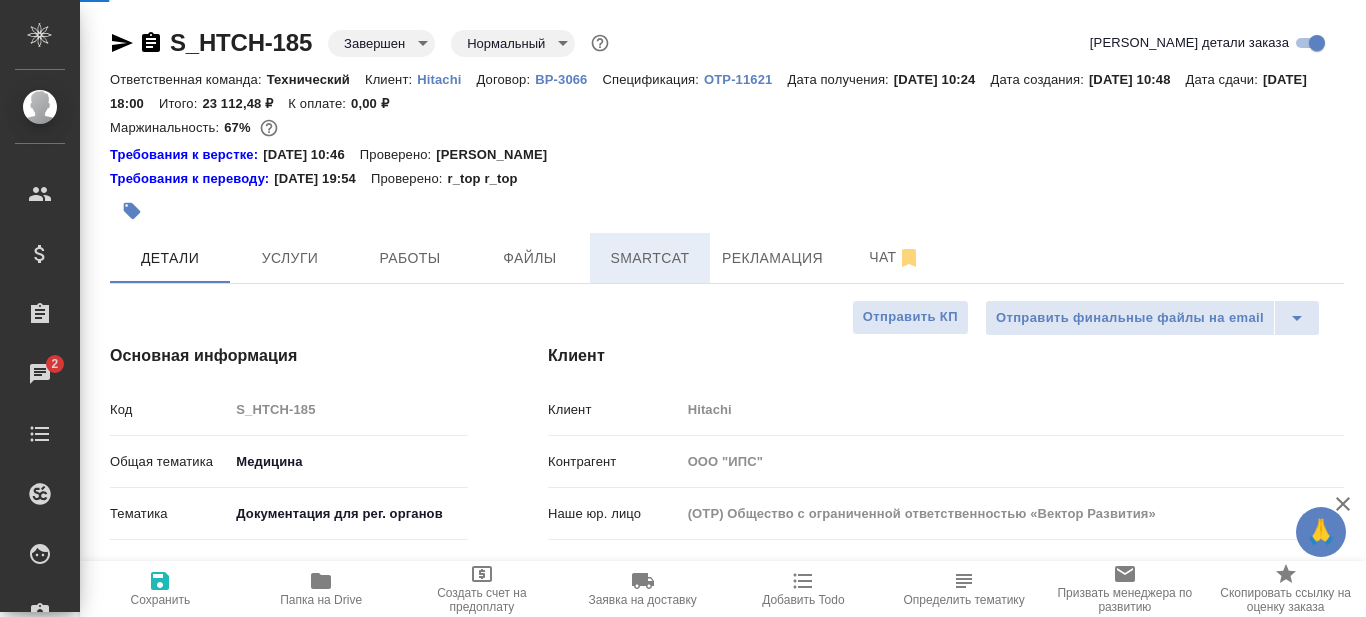
type textarea "x"
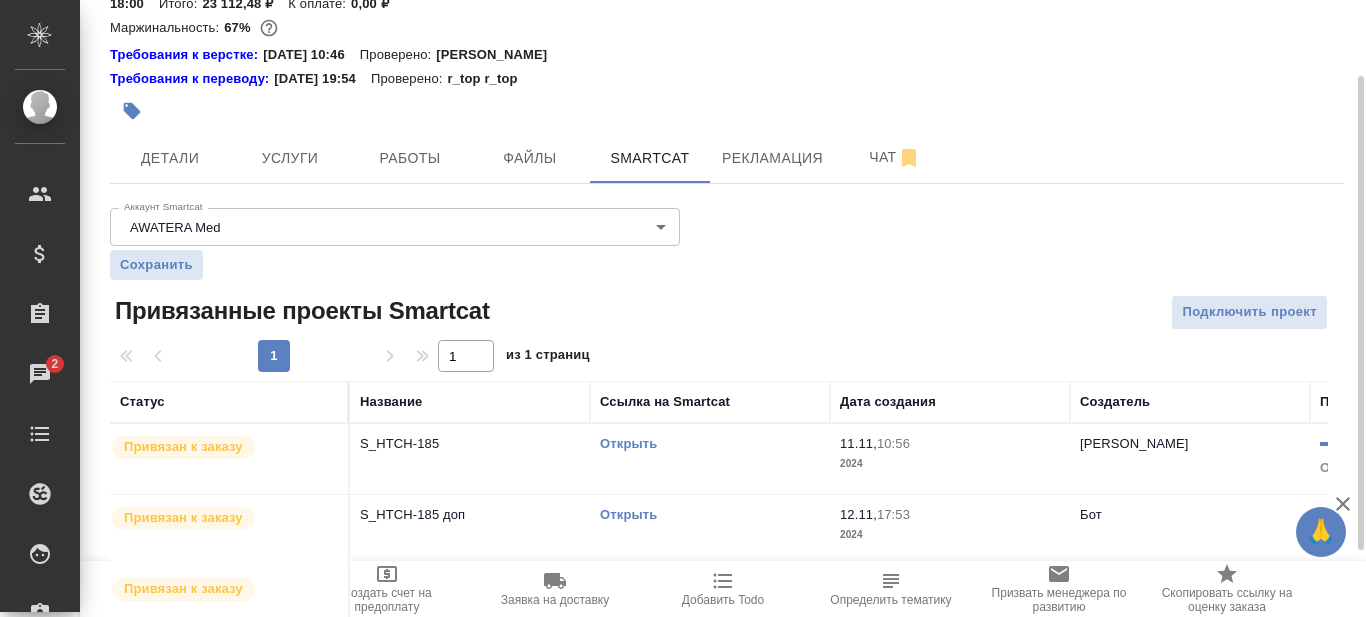
scroll to position [186, 0]
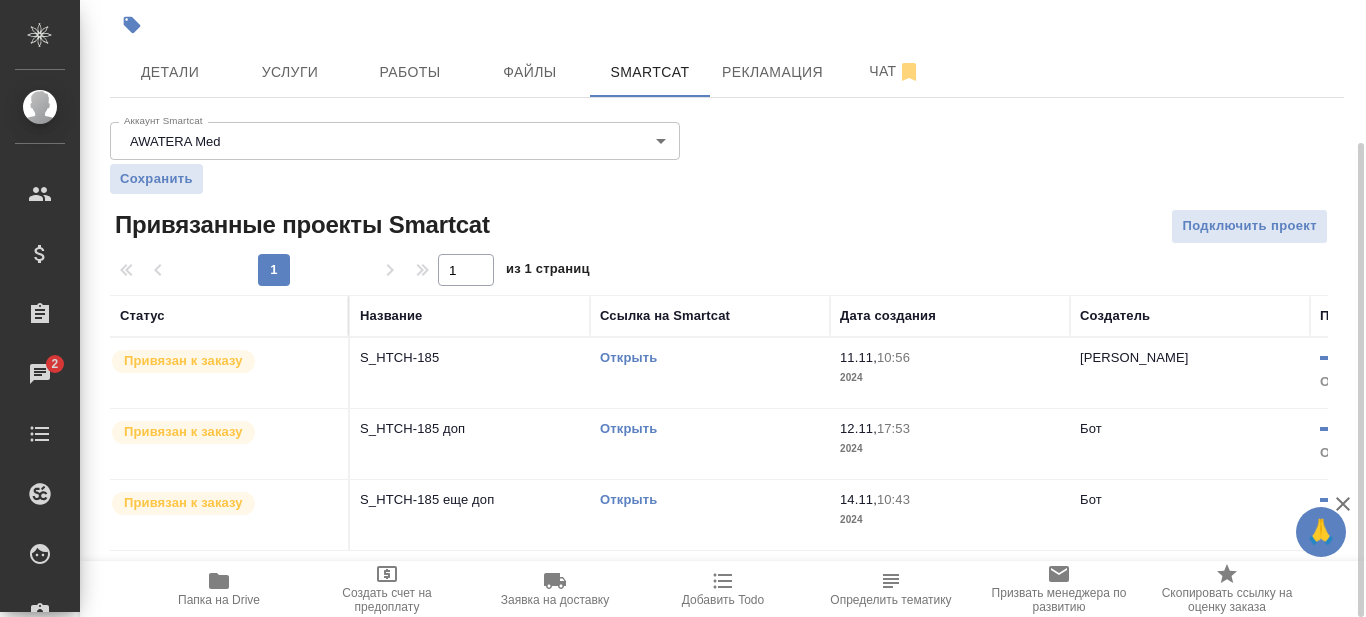
click at [626, 428] on link "Открыть" at bounding box center [628, 428] width 57 height 15
